Goal: Navigation & Orientation: Find specific page/section

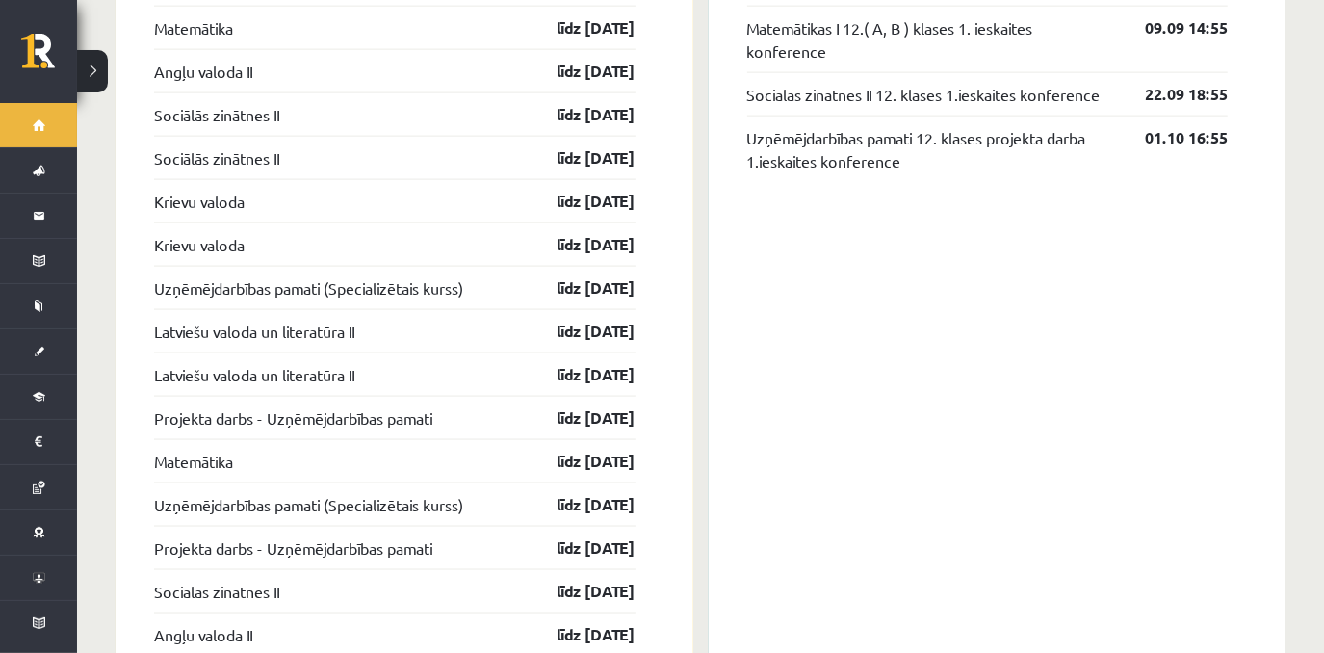
scroll to position [1373, 0]
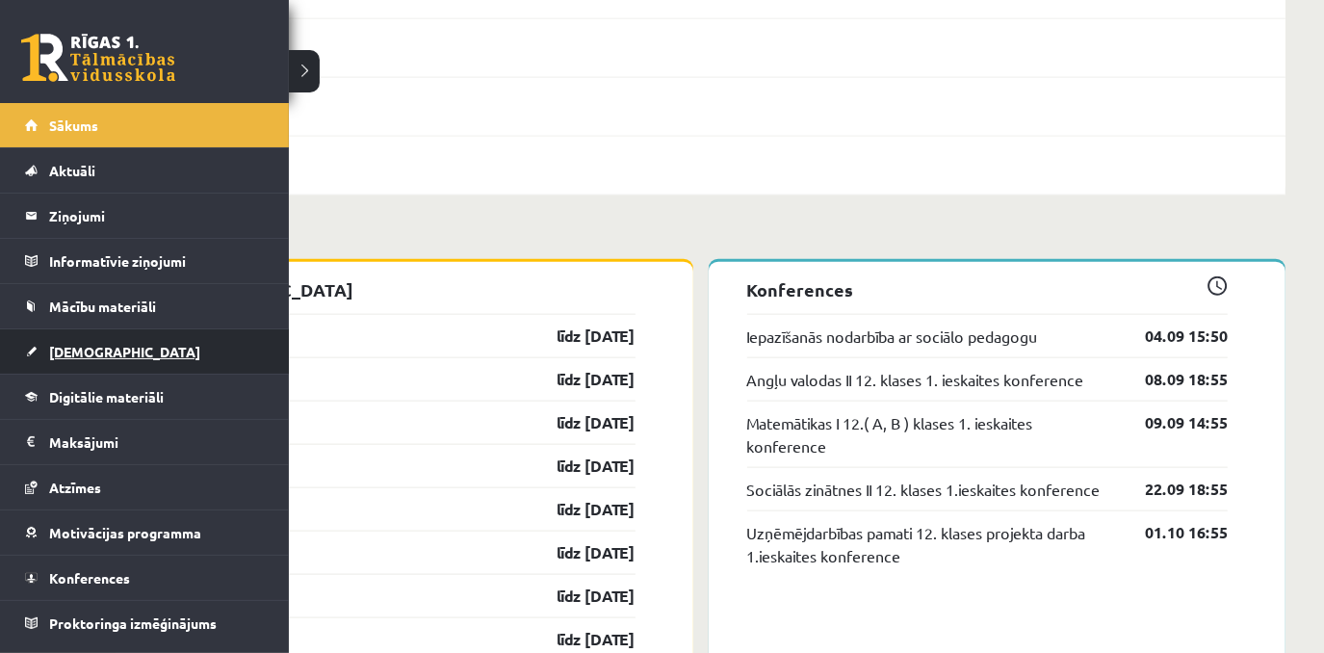
click at [83, 340] on link "[DEMOGRAPHIC_DATA]" at bounding box center [145, 351] width 240 height 44
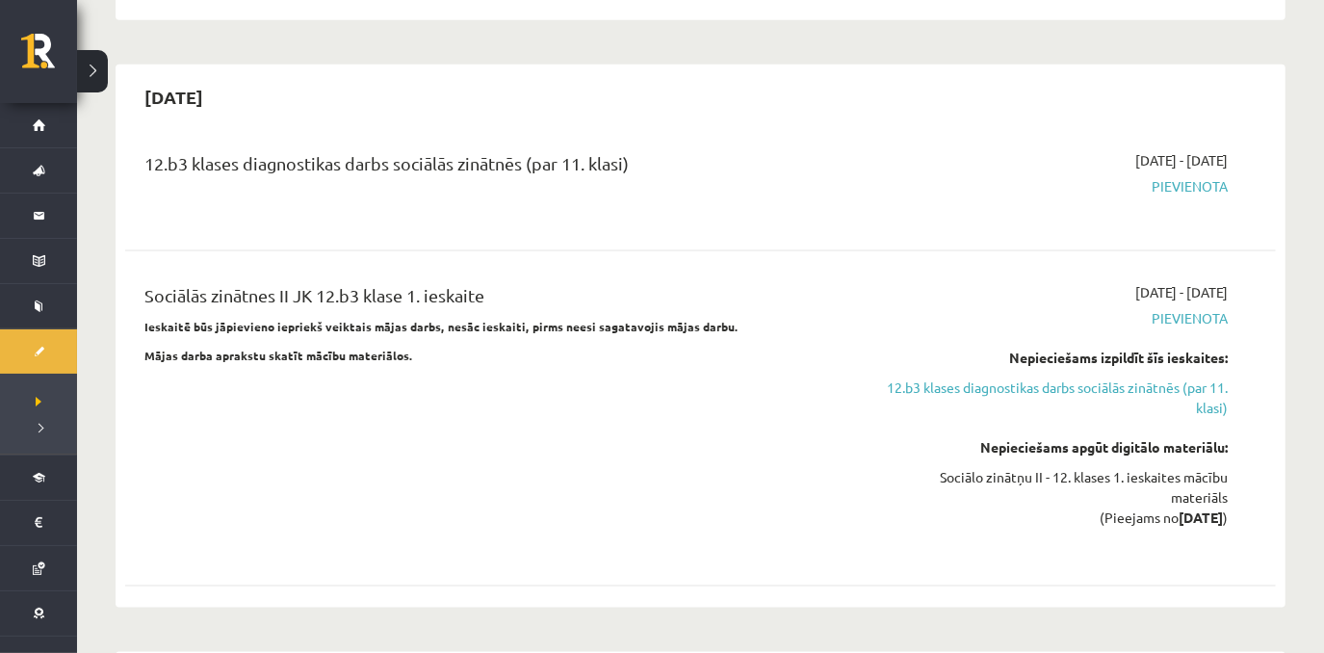
scroll to position [1592, 0]
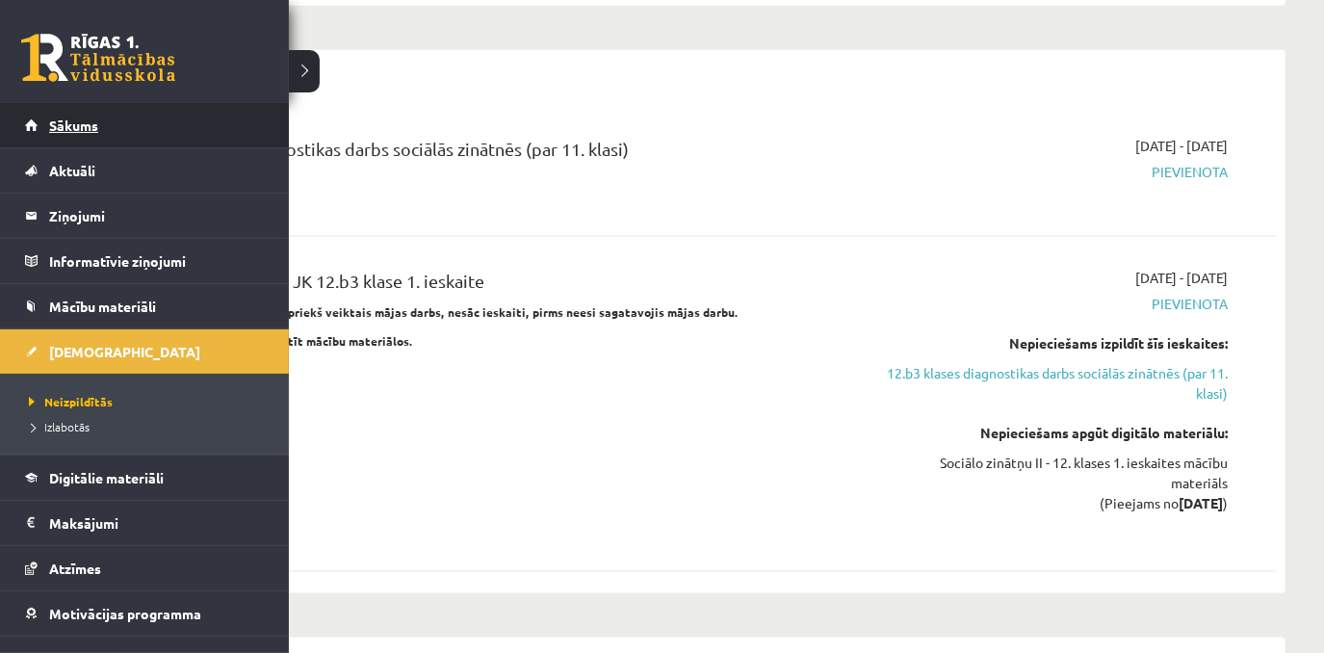
click at [41, 121] on link "Sākums" at bounding box center [145, 125] width 240 height 44
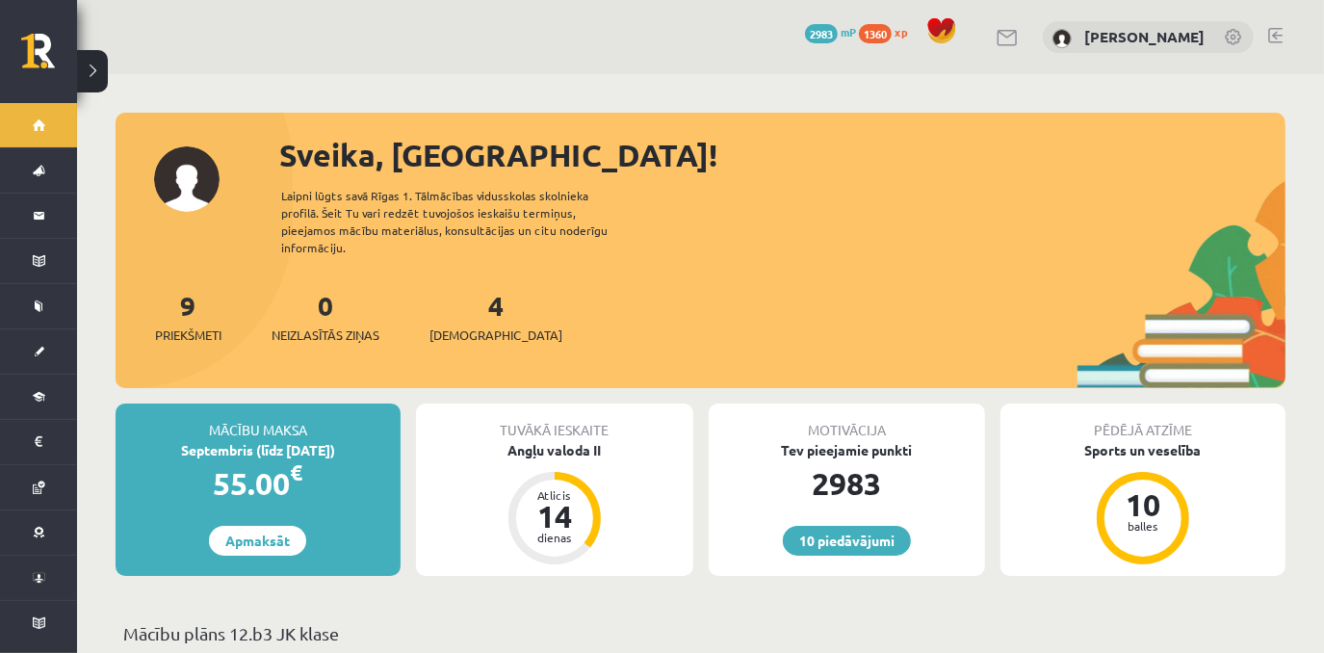
click at [996, 119] on div at bounding box center [701, 122] width 1170 height 19
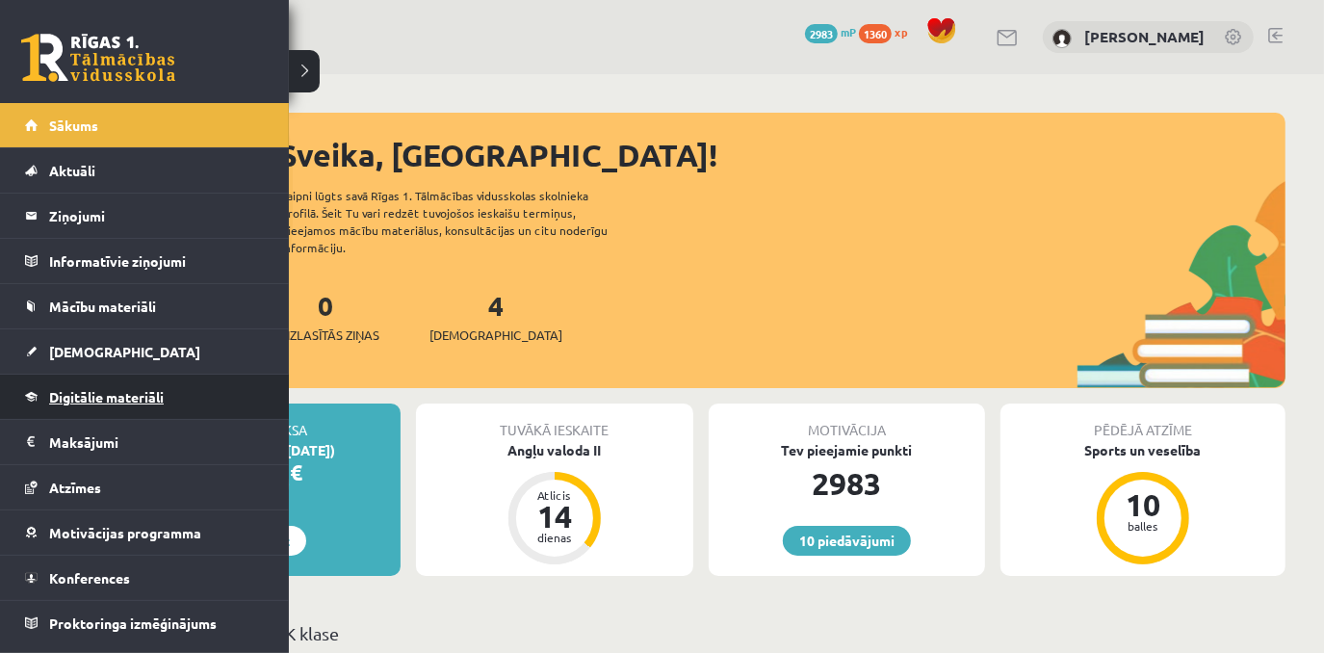
click at [157, 397] on span "Digitālie materiāli" at bounding box center [106, 396] width 115 height 17
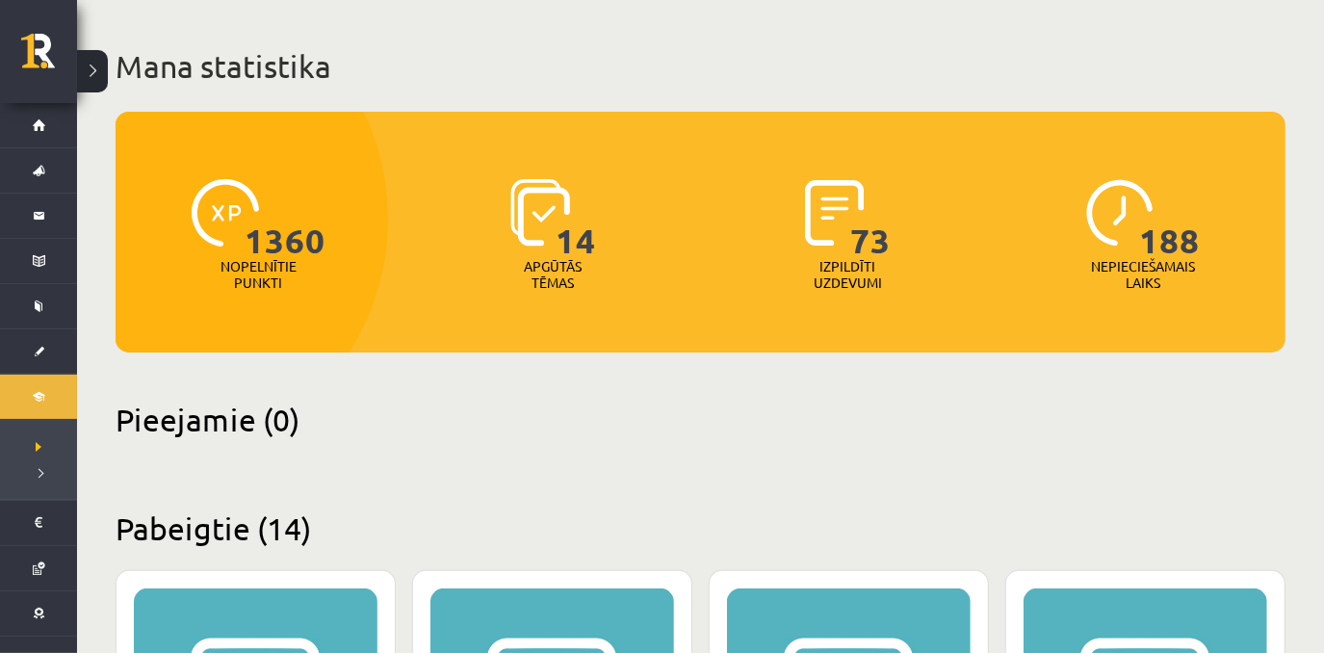
scroll to position [92, 0]
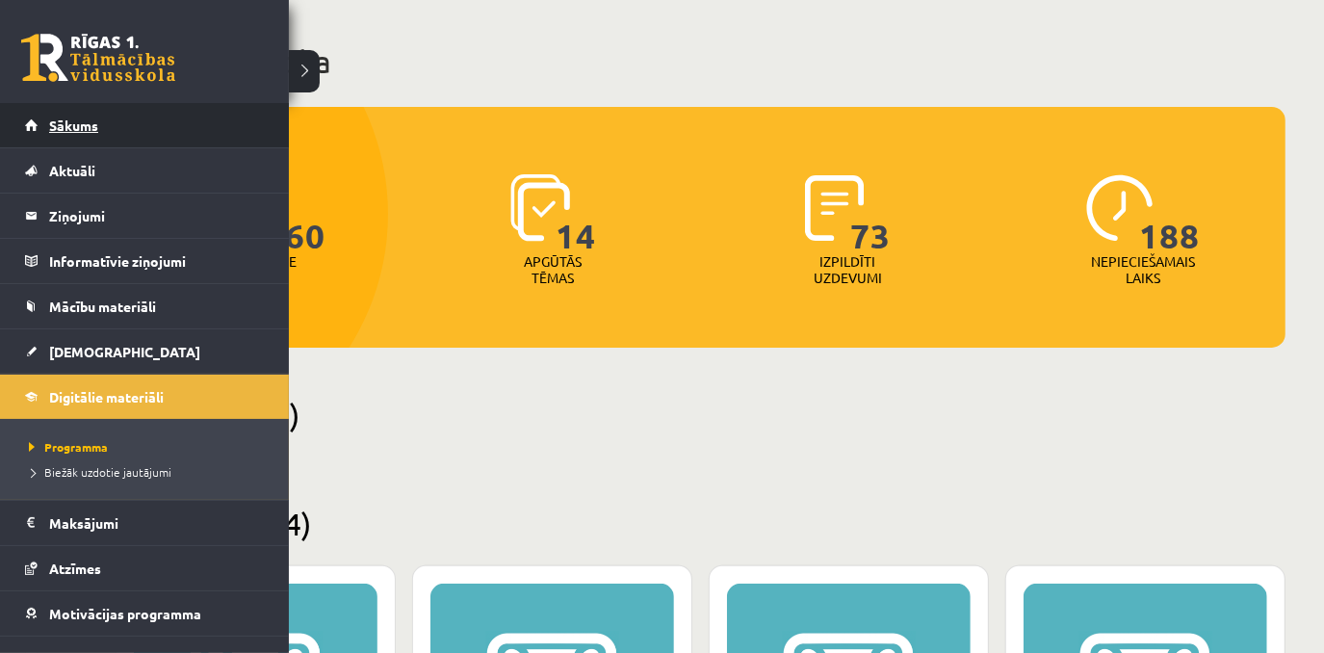
click at [86, 130] on span "Sākums" at bounding box center [73, 125] width 49 height 17
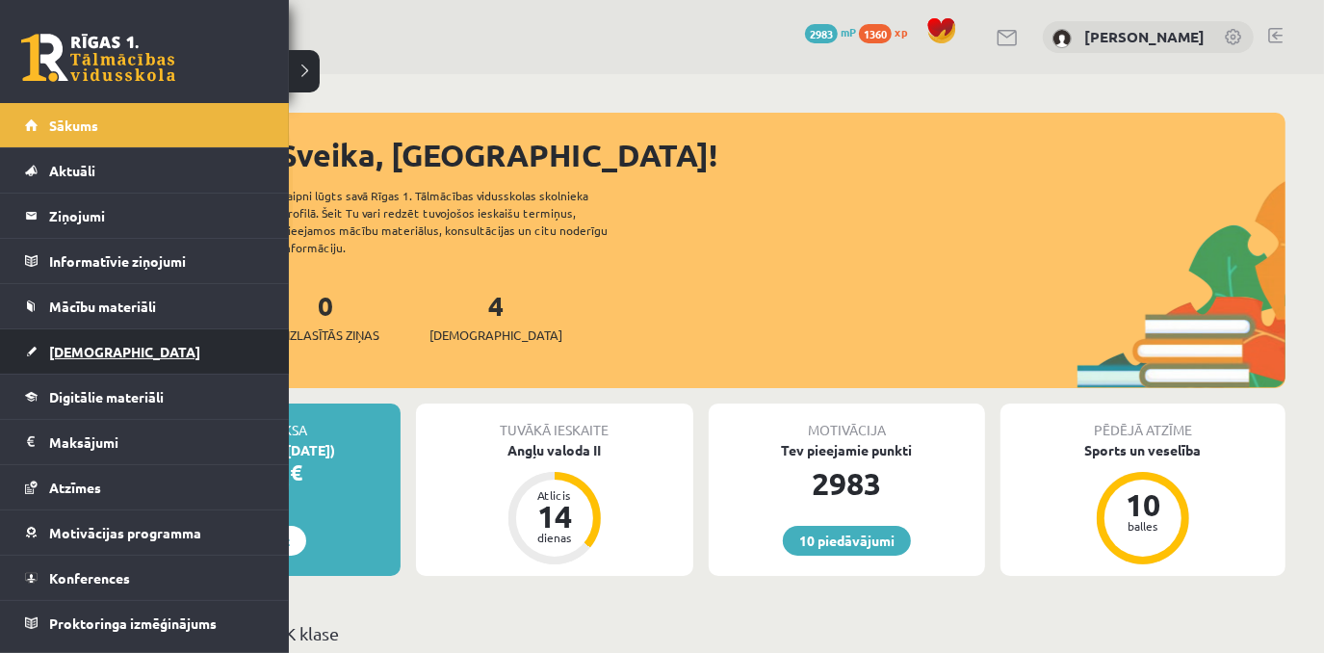
click at [214, 355] on link "[DEMOGRAPHIC_DATA]" at bounding box center [145, 351] width 240 height 44
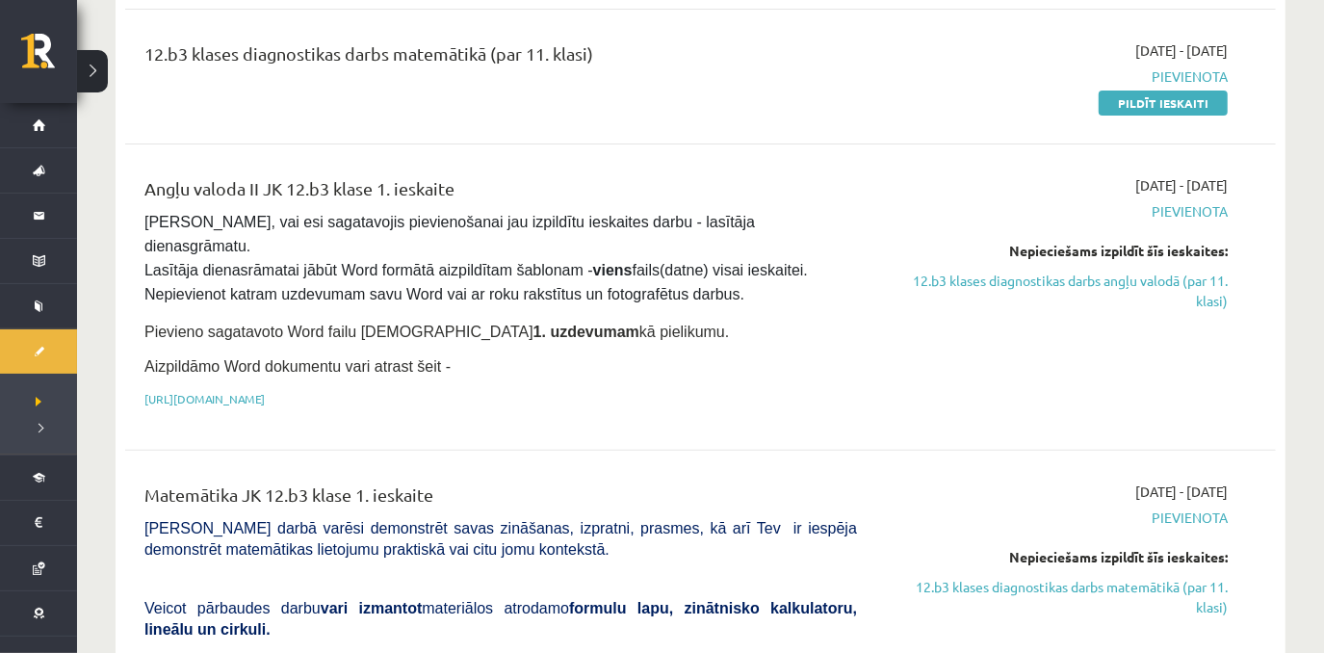
scroll to position [372, 0]
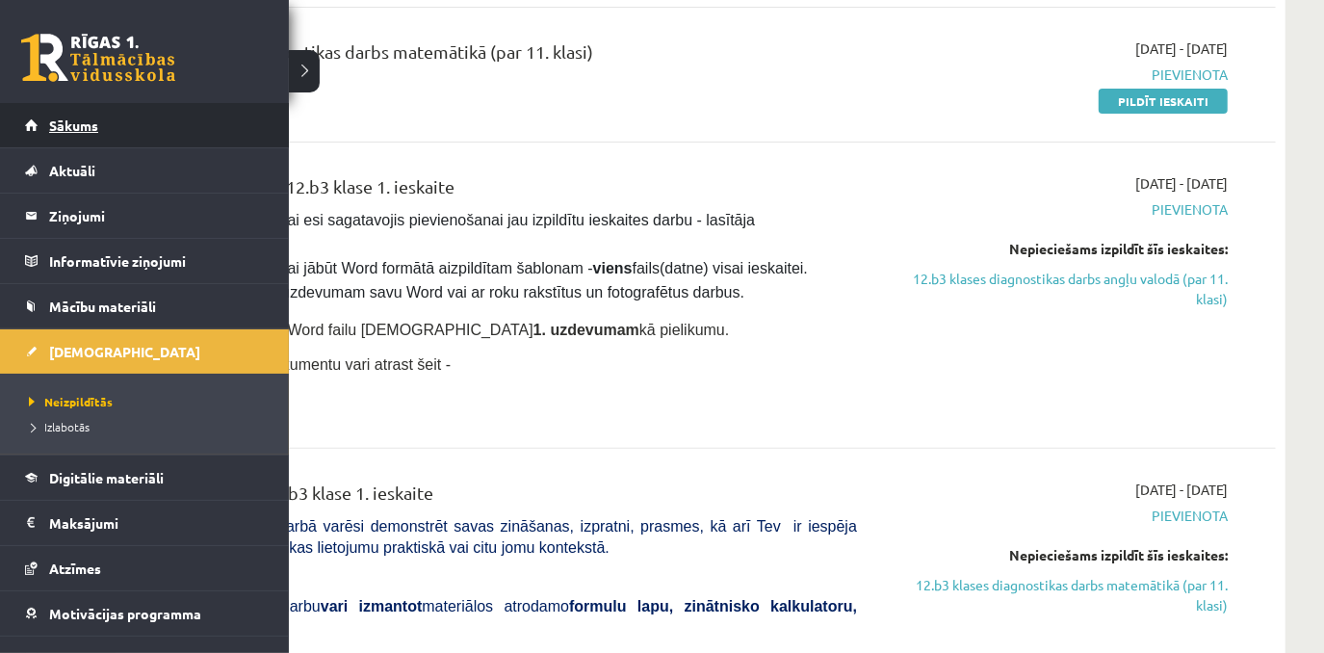
click at [110, 131] on link "Sākums" at bounding box center [145, 125] width 240 height 44
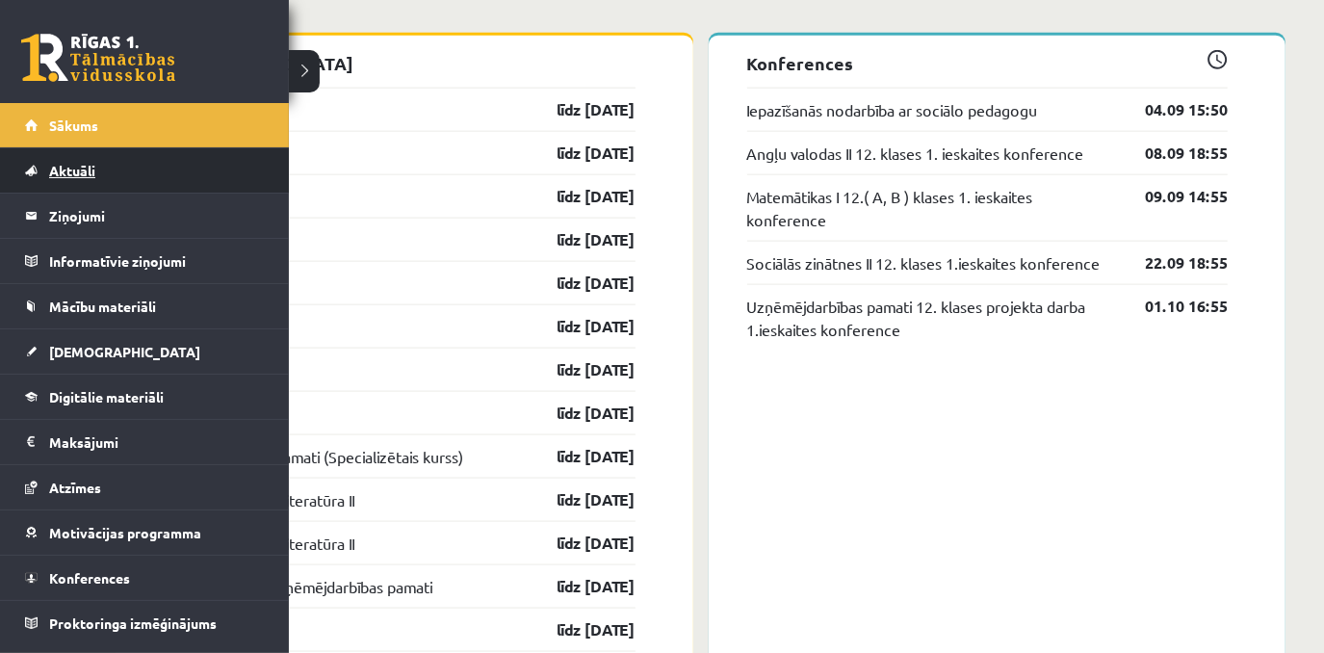
scroll to position [1736, 0]
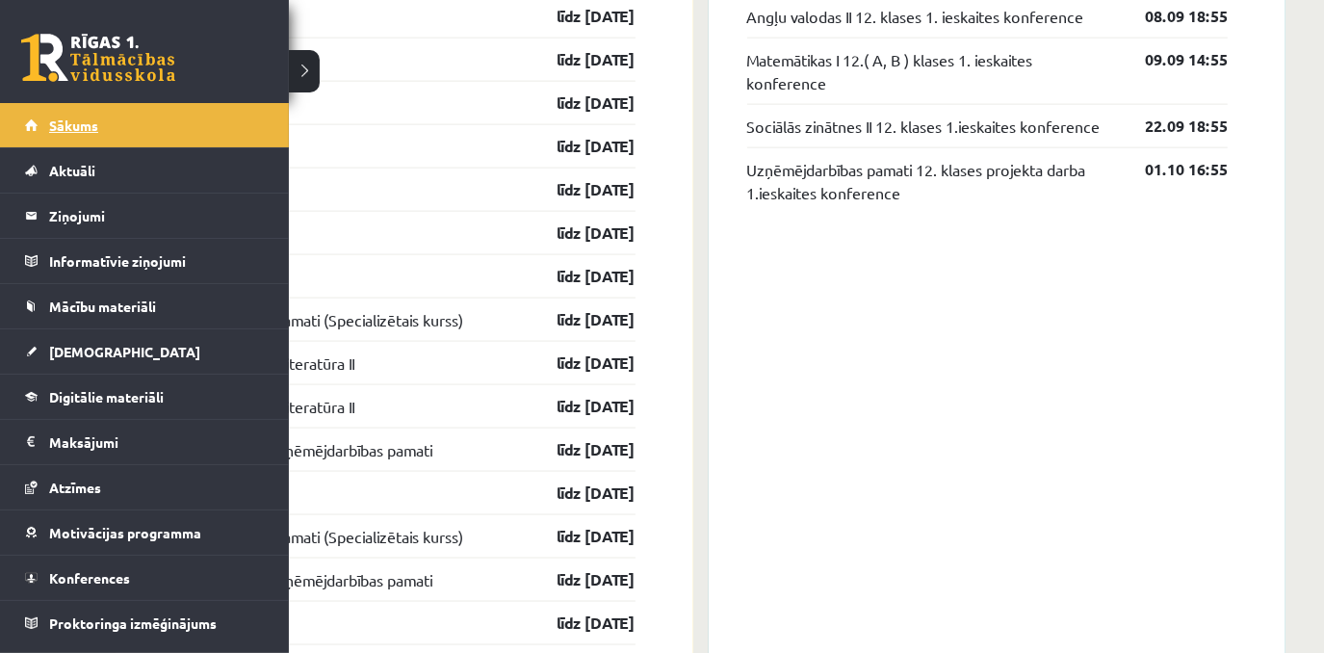
click at [82, 125] on span "Sākums" at bounding box center [73, 125] width 49 height 17
